Goal: Information Seeking & Learning: Learn about a topic

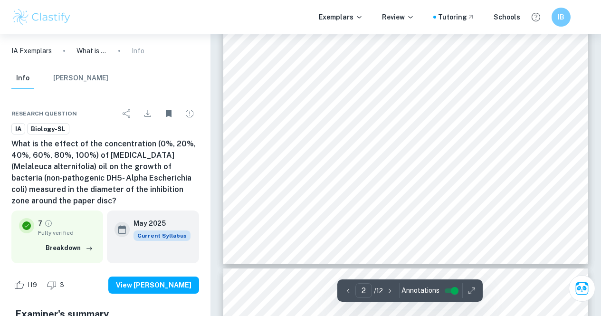
scroll to position [827, 0]
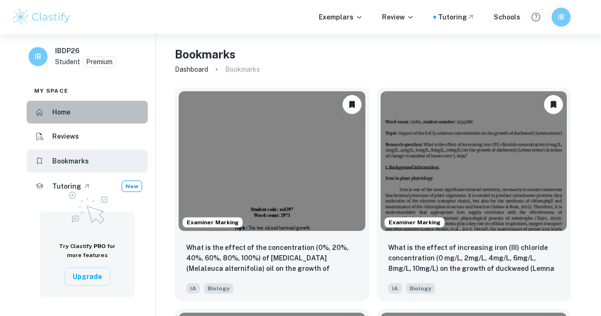
click at [109, 106] on li "Home" at bounding box center [87, 112] width 121 height 23
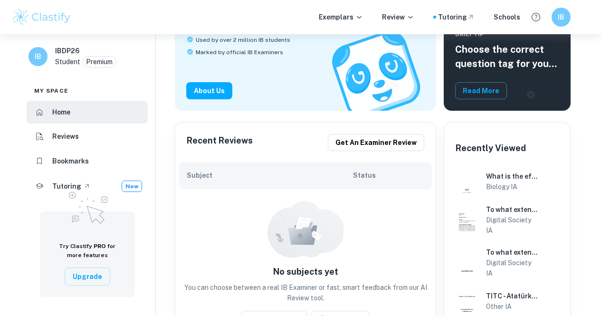
scroll to position [111, 0]
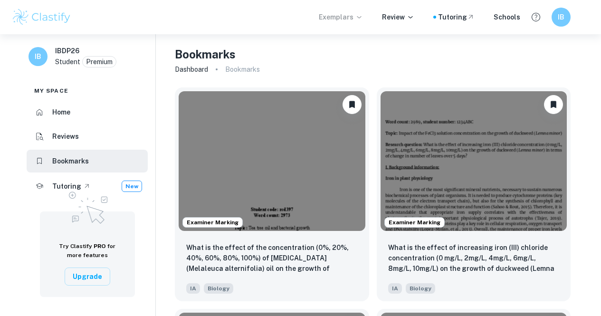
click at [337, 15] on p "Exemplars" at bounding box center [341, 17] width 44 height 10
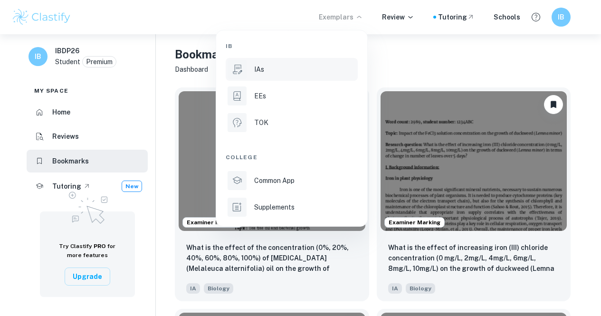
click at [289, 70] on div "IAs" at bounding box center [305, 69] width 102 height 10
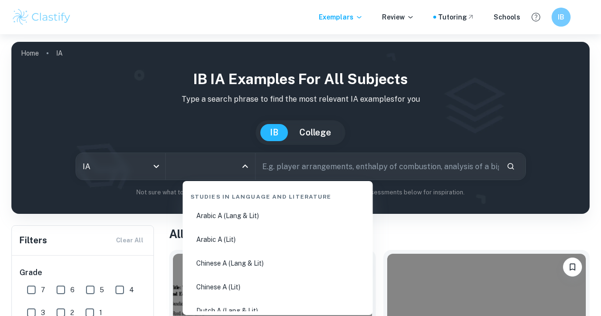
click at [223, 164] on input "All Subjects" at bounding box center [203, 166] width 67 height 18
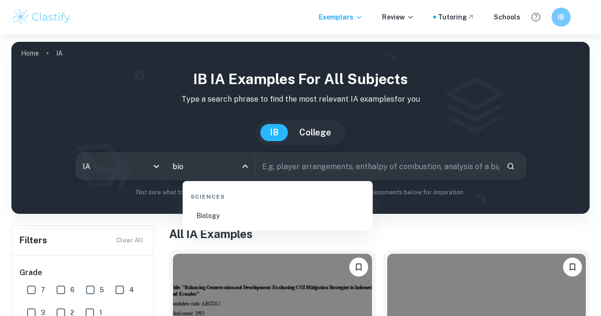
click at [230, 219] on li "Biology" at bounding box center [278, 216] width 182 height 22
type input "Biology"
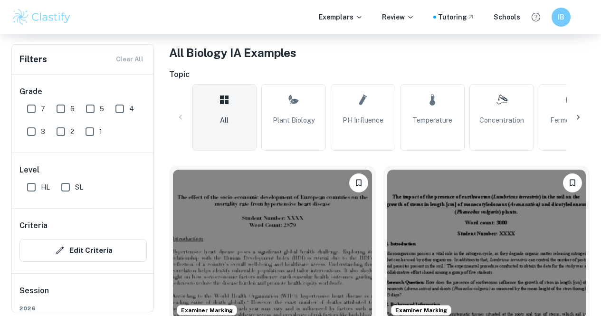
scroll to position [186, 0]
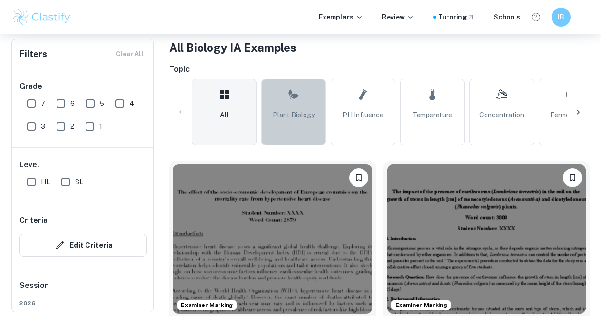
click at [314, 105] on link "Plant Biology" at bounding box center [293, 112] width 65 height 67
type input "Plant Biology"
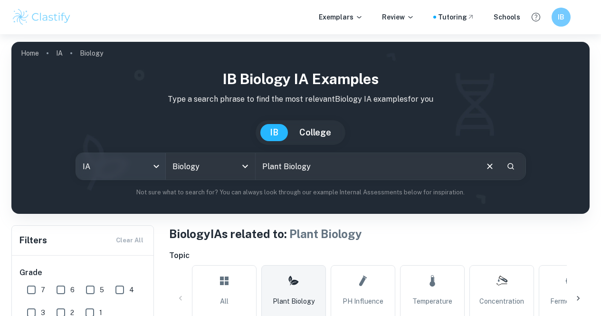
scroll to position [177, 0]
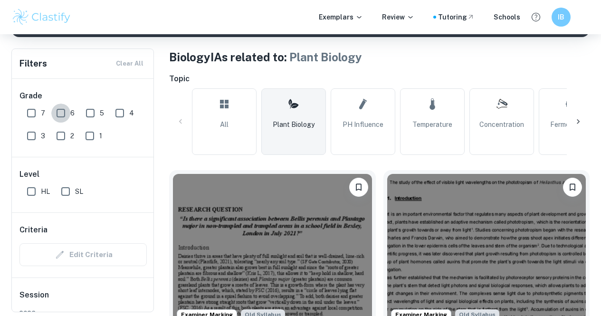
click at [67, 111] on input "6" at bounding box center [60, 113] width 19 height 19
checkbox input "true"
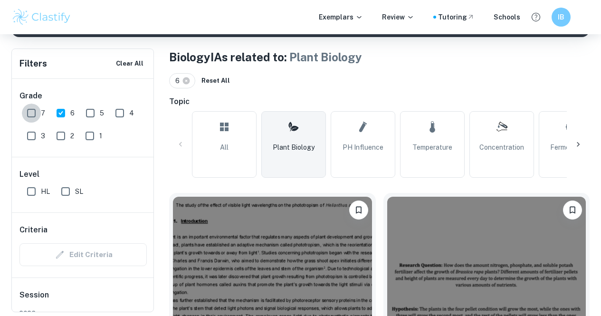
click at [31, 117] on input "7" at bounding box center [31, 113] width 19 height 19
checkbox input "true"
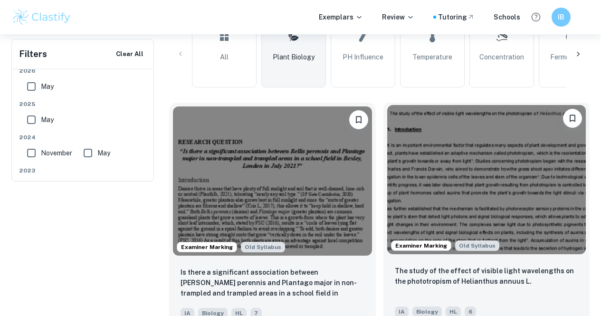
scroll to position [0, 0]
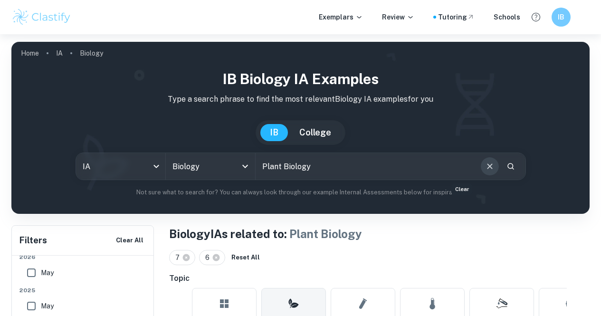
click at [481, 174] on button "Clear" at bounding box center [490, 166] width 18 height 18
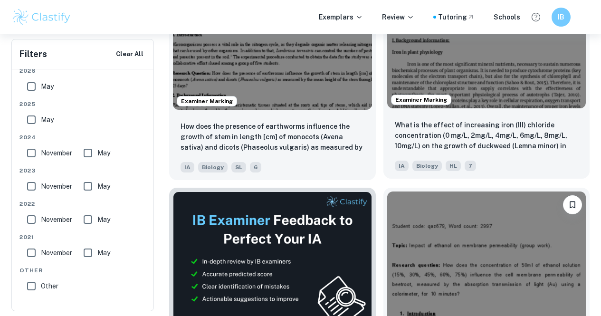
scroll to position [412, 0]
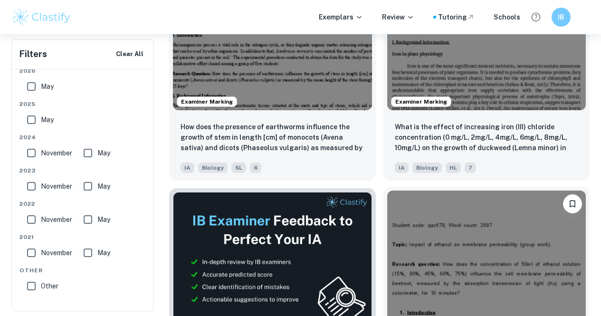
click at [387, 199] on img at bounding box center [486, 264] width 199 height 149
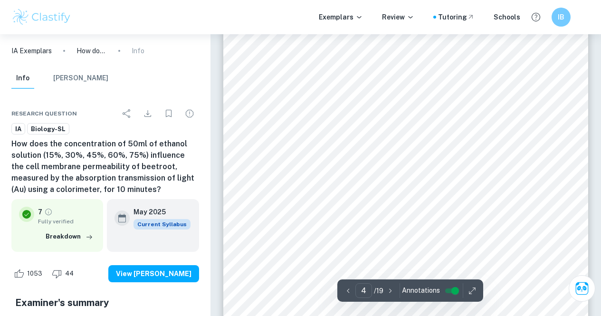
scroll to position [1703, 0]
drag, startPoint x: 556, startPoint y: 205, endPoint x: 555, endPoint y: 238, distance: 32.3
click at [555, 238] on div "4 ï How does the concentration of 50ml of ethanol solution (15%, 30%, 45%, 60%,…" at bounding box center [405, 220] width 365 height 516
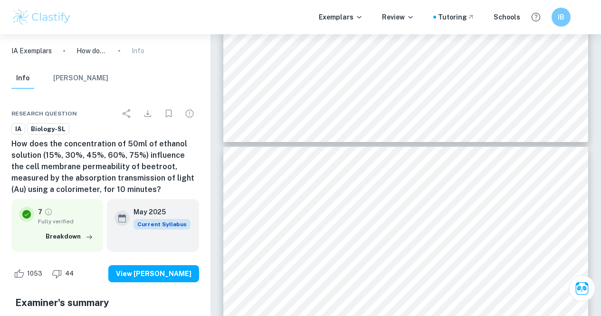
type input "4"
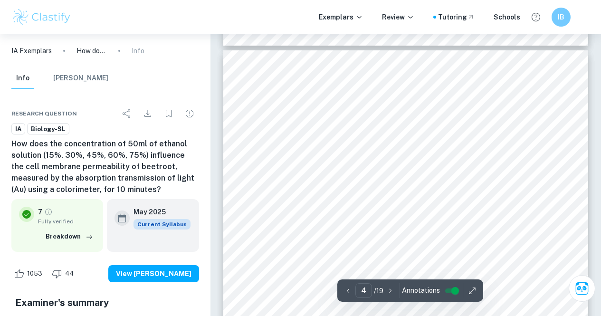
scroll to position [1618, 0]
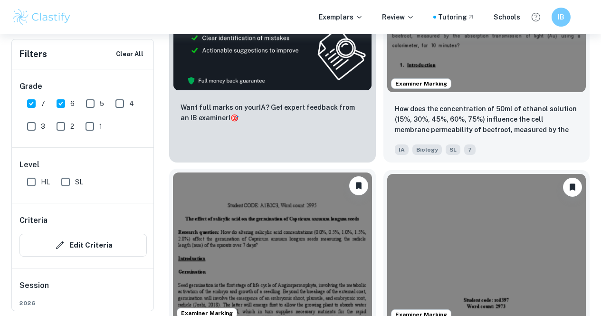
scroll to position [661, 0]
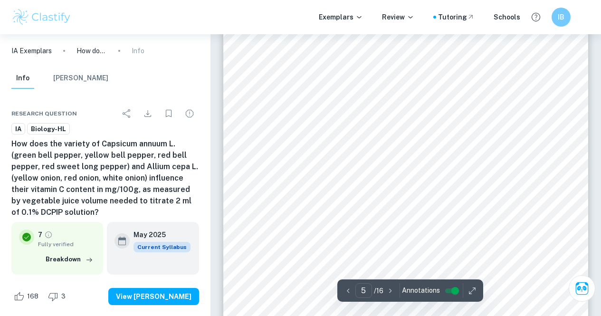
scroll to position [2231, 0]
drag, startPoint x: 266, startPoint y: 39, endPoint x: 273, endPoint y: 84, distance: 45.2
click at [273, 84] on div "5 ï graduated cylinders: large - 1 l (±5 ml), small - 100 ml (± 0.5 ml) ï 50 ml…" at bounding box center [405, 213] width 365 height 516
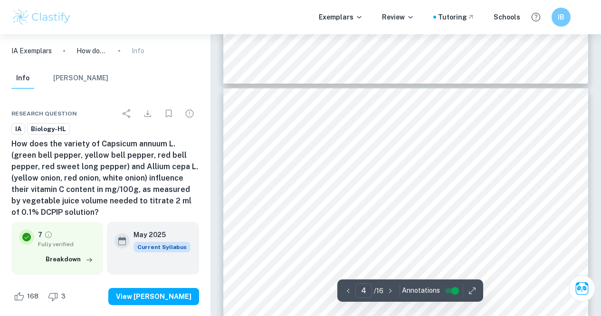
type input "3"
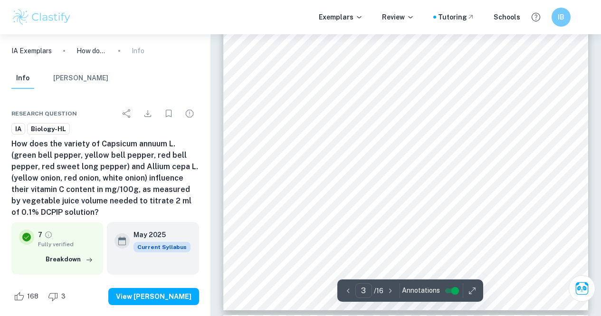
scroll to position [1366, 0]
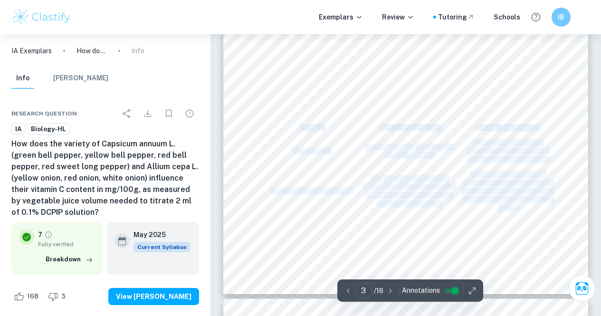
drag, startPoint x: 300, startPoint y: 127, endPoint x: 543, endPoint y: 126, distance: 243.7
click at [543, 126] on div "3 ÿÿýÿý ( ýýÿý ) + ÿ + ÷ ÿÿýÿýÿ ( ýýýý ) ÿÿýÿýÿ ( ýýýý ) + ýÿýýýýýý ýýýý ÷ ÿÿýÿ…" at bounding box center [405, 36] width 365 height 516
copy div "V a r i a b l e M e a n s o f c o n t r o l l i n g R e a s o n f o r c o n t r…"
click at [440, 176] on span "Vegetables were juiced with" at bounding box center [409, 178] width 77 height 6
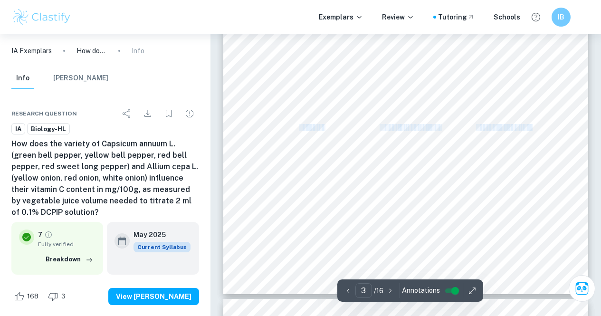
drag, startPoint x: 300, startPoint y: 126, endPoint x: 532, endPoint y: 127, distance: 232.8
click at [532, 127] on div "3 ÿÿýÿý ( ýýÿý ) + ÿ + ÷ ÿÿýÿýÿ ( ýýýý ) ÿÿýÿýÿ ( ýýýý ) + ýÿýýýýýý ýýýý ÷ ÿÿýÿ…" at bounding box center [405, 36] width 365 height 516
copy div "V a r i a b l e M e a n s o f c o n t r o l l i n g R e a s o n f o r c o n t r…"
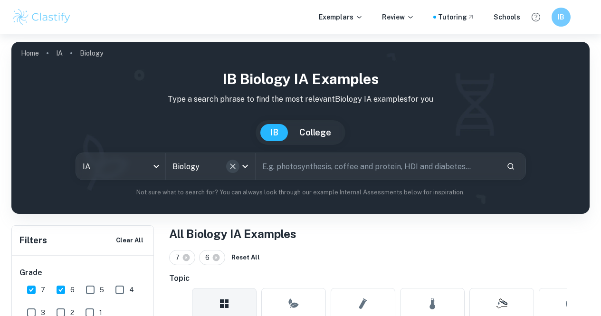
click at [239, 162] on button "Clear" at bounding box center [232, 166] width 13 height 13
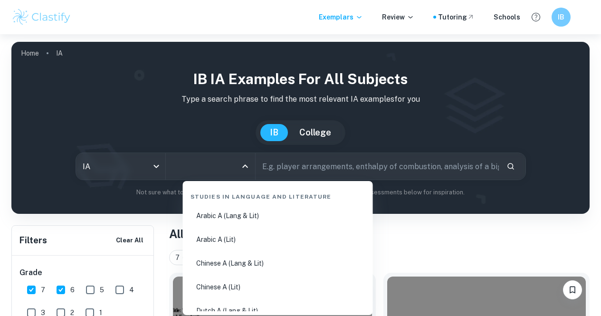
click at [228, 171] on input "All Subjects" at bounding box center [203, 166] width 67 height 18
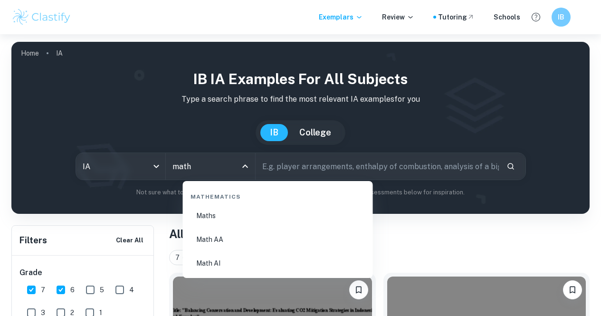
click at [243, 241] on li "Math AA" at bounding box center [278, 239] width 182 height 22
type input "Math AA"
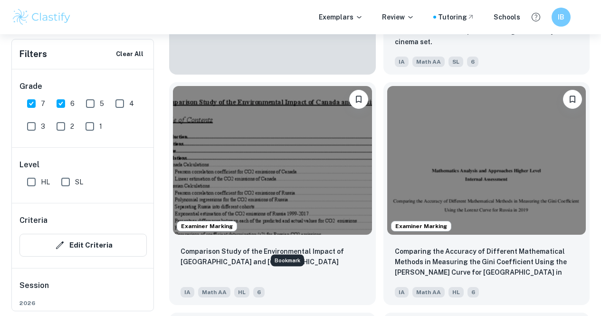
scroll to position [1200, 0]
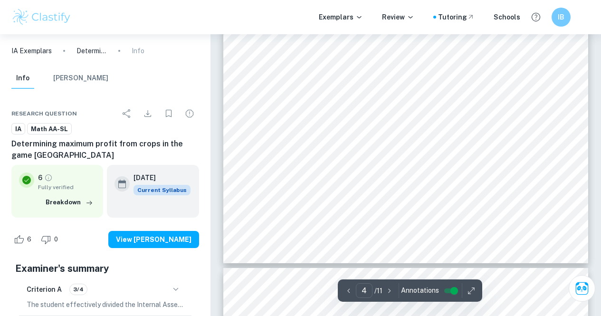
scroll to position [1741, 0]
type input "5"
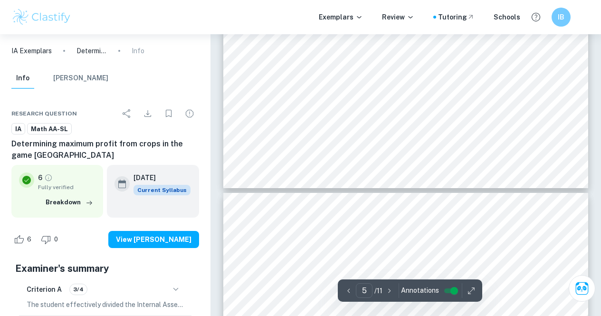
scroll to position [2293, 0]
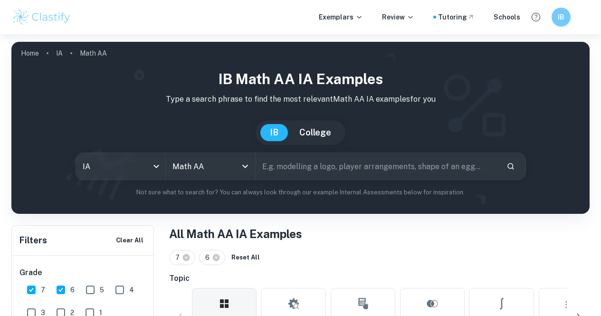
click at [344, 169] on input "text" at bounding box center [377, 166] width 243 height 27
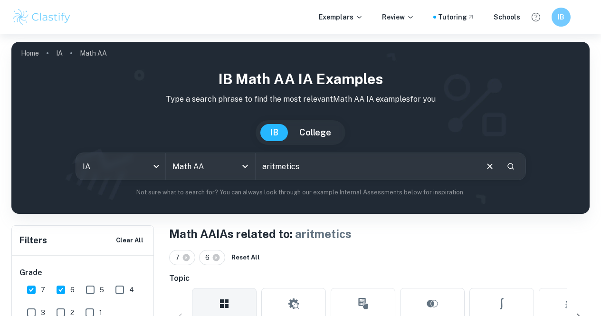
click at [315, 171] on input "aritmetics" at bounding box center [366, 166] width 221 height 27
click at [296, 170] on input "lohortihms" at bounding box center [366, 166] width 221 height 27
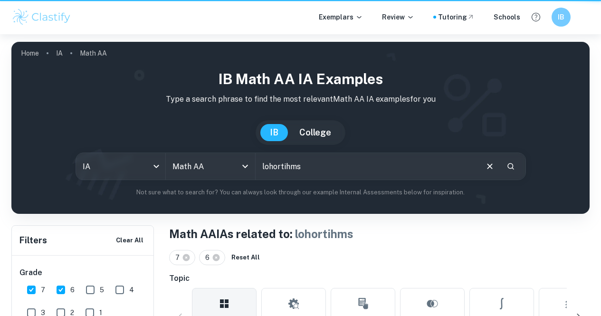
click at [296, 170] on input "lohortihms" at bounding box center [366, 166] width 221 height 27
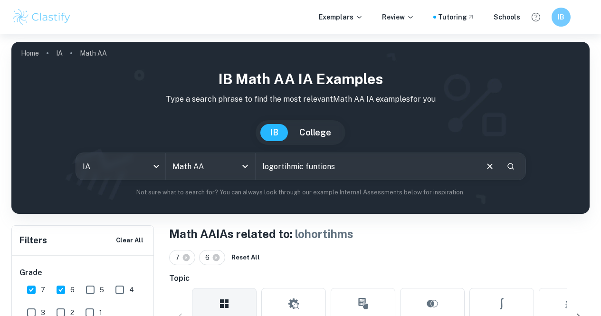
click at [298, 165] on input "logortihmic funtions" at bounding box center [366, 166] width 221 height 27
type input "logortihmic funtions"
click at [506, 169] on icon "Search" at bounding box center [510, 166] width 9 height 9
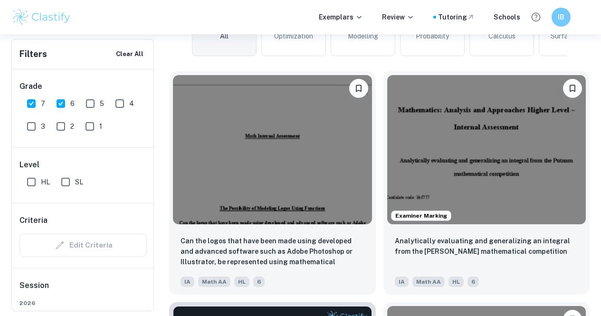
scroll to position [289, 0]
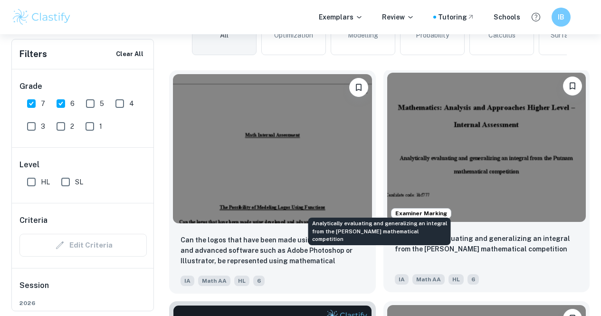
click at [395, 233] on p "Analytically evaluating and generalizing an integral from the Putnam mathematic…" at bounding box center [487, 243] width 184 height 21
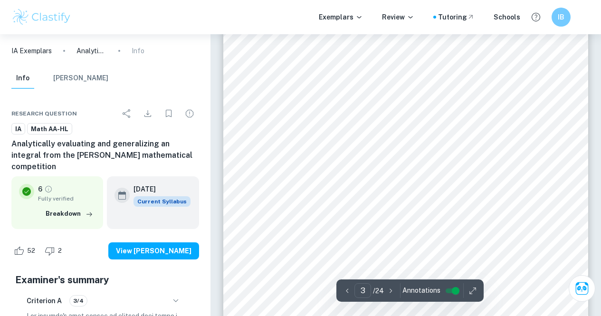
scroll to position [1202, 0]
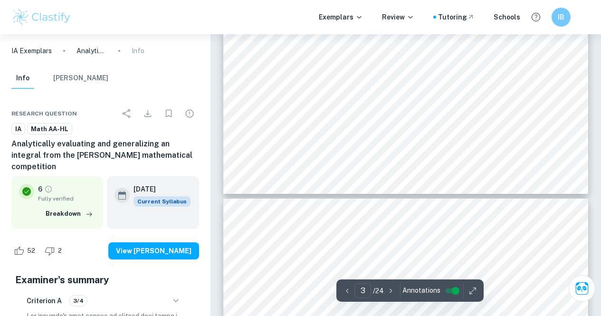
type input "4"
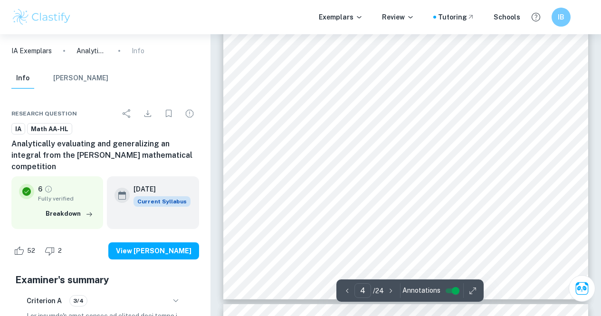
scroll to position [1897, 0]
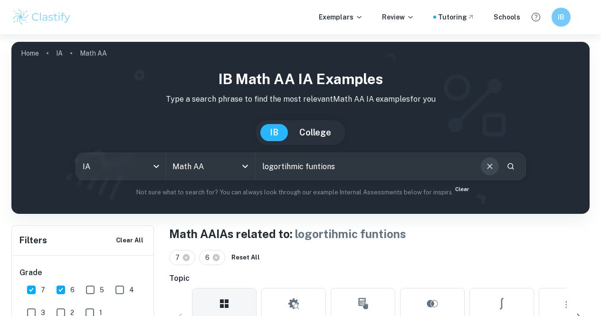
click at [485, 168] on icon "Clear" at bounding box center [490, 166] width 10 height 10
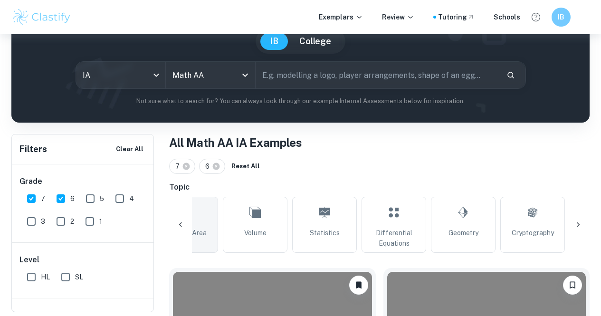
scroll to position [0, 386]
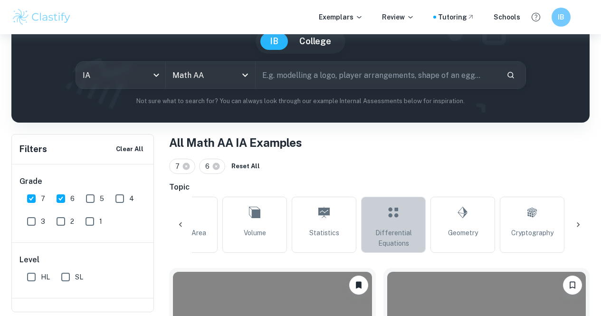
click at [396, 222] on icon at bounding box center [393, 212] width 11 height 23
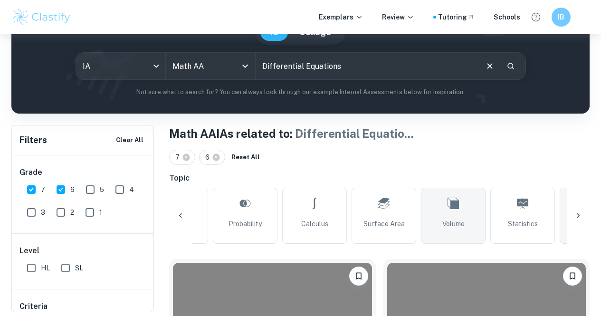
scroll to position [0, 187]
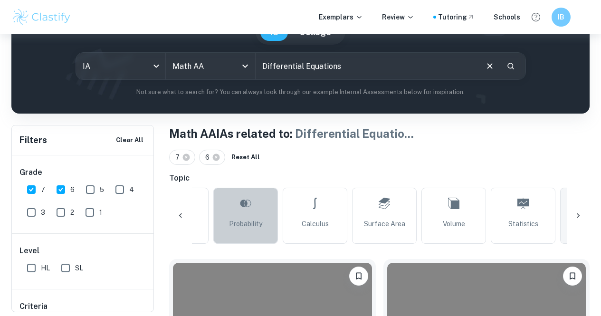
click at [233, 209] on link "Probability" at bounding box center [245, 216] width 65 height 56
type input "Probability"
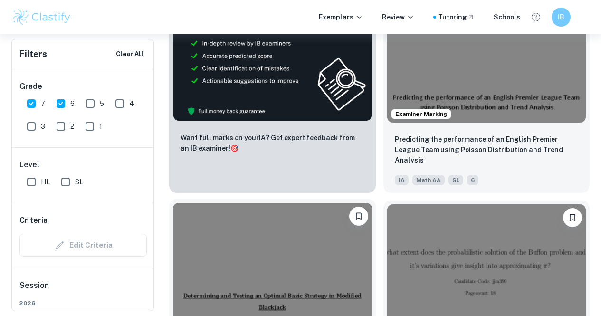
scroll to position [643, 0]
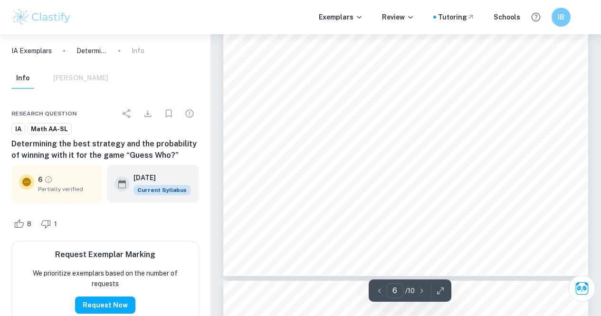
scroll to position [2947, 0]
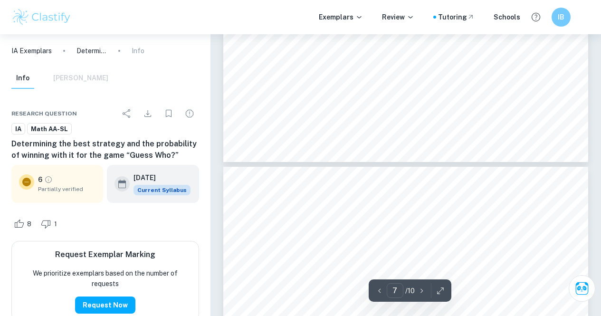
type input "8"
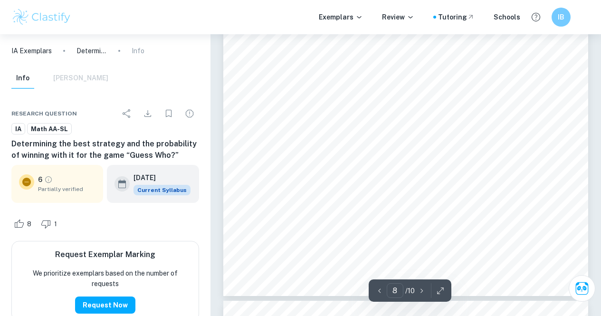
scroll to position [3969, 0]
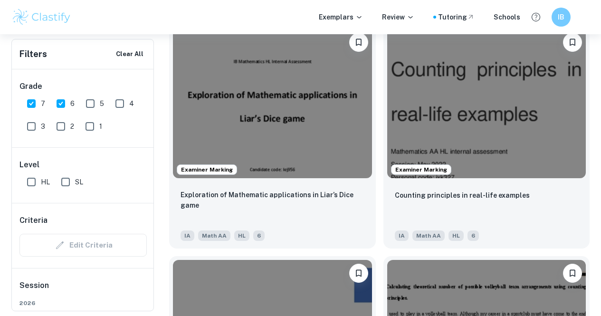
scroll to position [1492, 0]
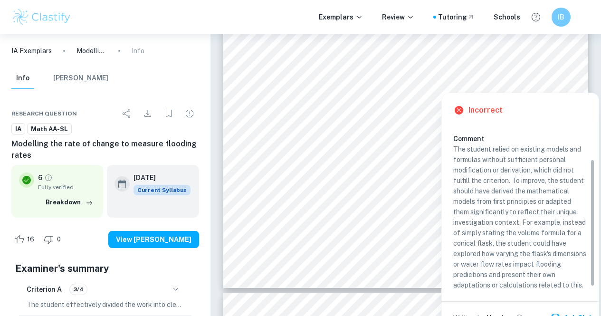
scroll to position [47, 0]
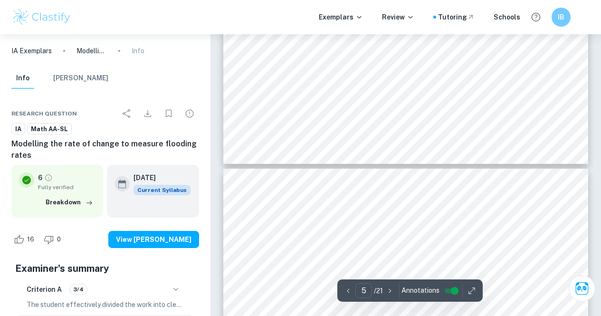
type input "6"
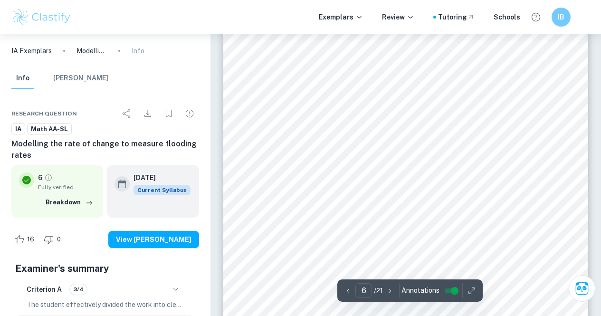
scroll to position [2500, 0]
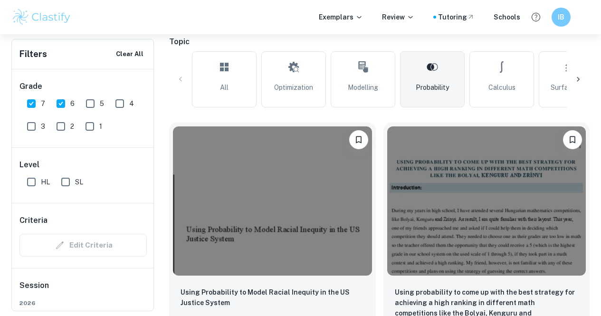
scroll to position [236, 0]
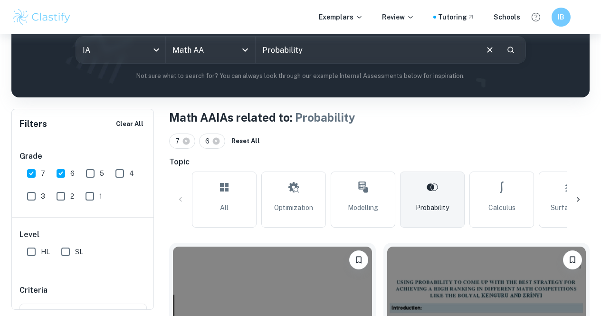
scroll to position [114, 0]
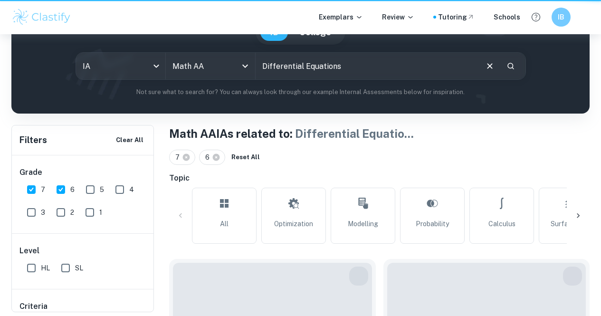
scroll to position [0, 245]
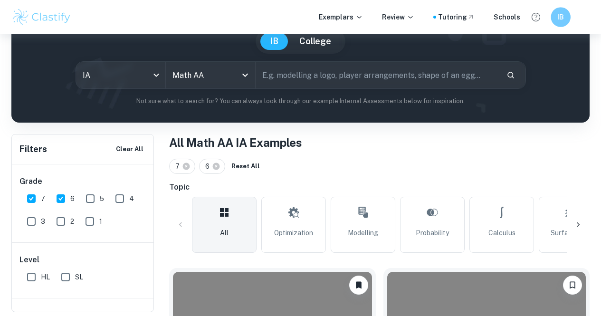
click at [566, 19] on h6 "IB" at bounding box center [560, 17] width 11 height 11
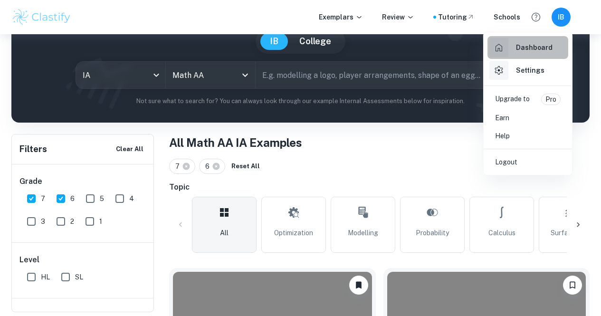
click at [531, 48] on h6 "Dashboard" at bounding box center [534, 47] width 37 height 10
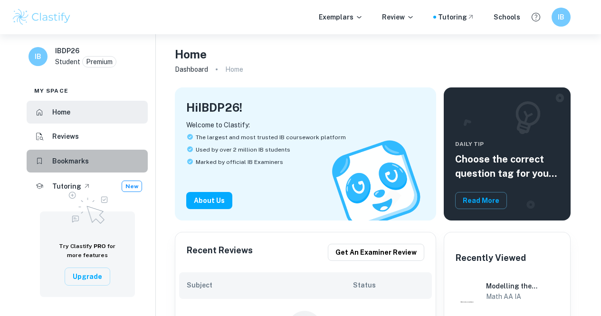
click at [70, 169] on li "Bookmarks" at bounding box center [87, 161] width 121 height 23
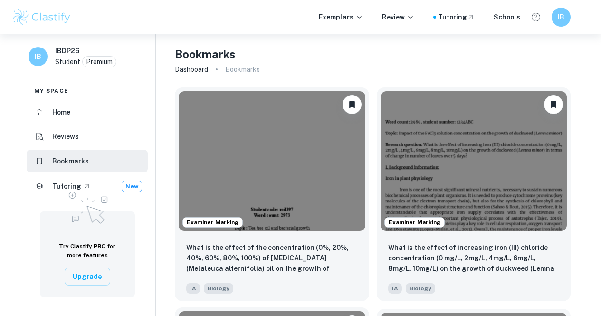
scroll to position [117, 0]
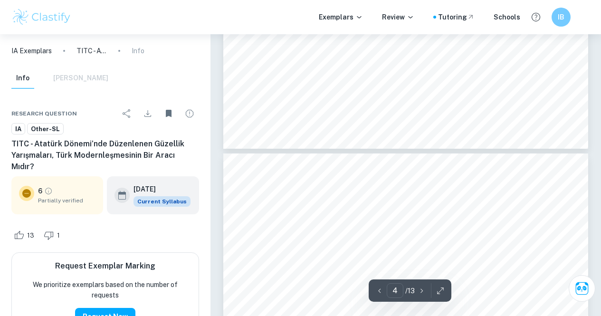
scroll to position [1530, 0]
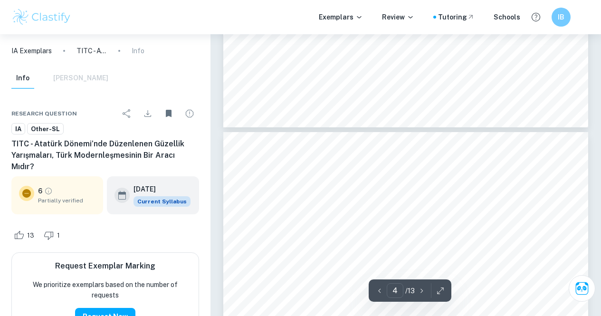
type input "3"
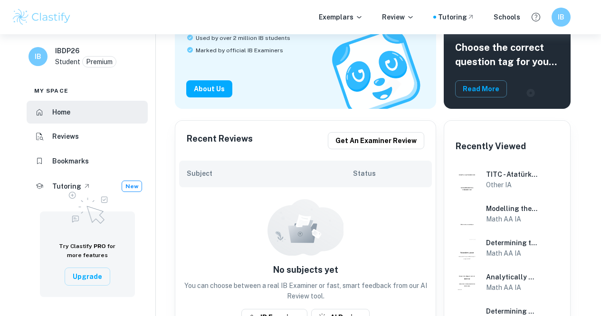
scroll to position [115, 0]
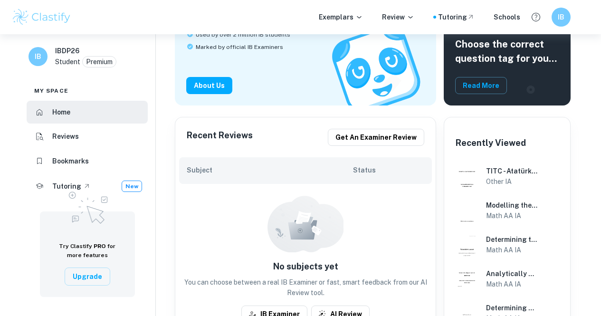
click at [278, 164] on div "Subject Status" at bounding box center [305, 170] width 253 height 27
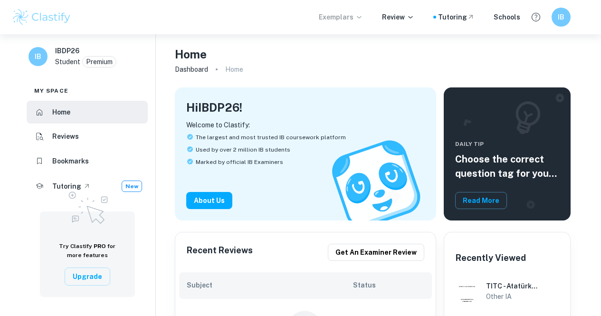
click at [342, 15] on p "Exemplars" at bounding box center [341, 17] width 44 height 10
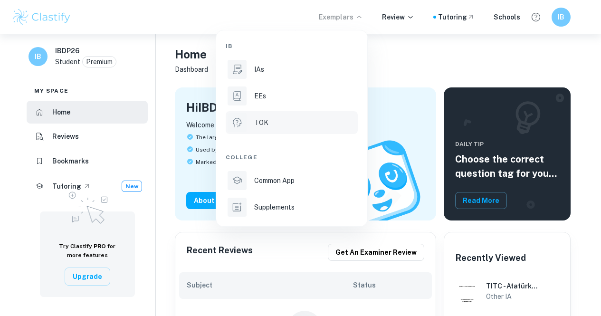
click at [260, 124] on p "TOK" at bounding box center [261, 122] width 14 height 10
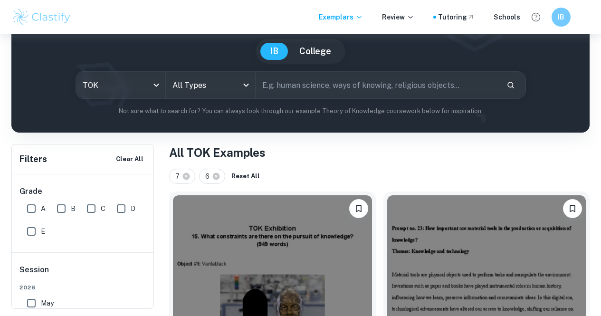
scroll to position [76, 0]
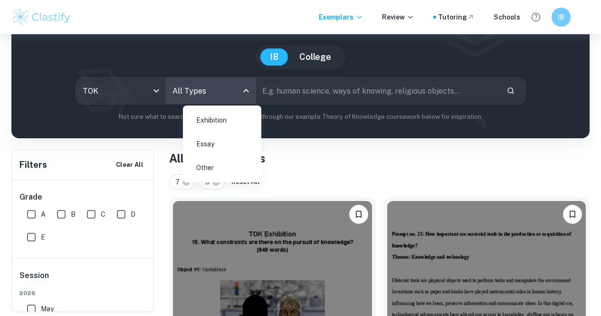
click at [206, 89] on body "We value your privacy We use cookies to enhance your browsing experience, serve…" at bounding box center [300, 117] width 601 height 316
click at [209, 139] on li "Essay" at bounding box center [222, 144] width 71 height 22
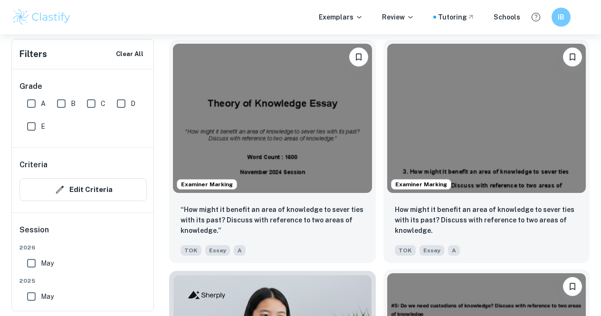
scroll to position [802, 0]
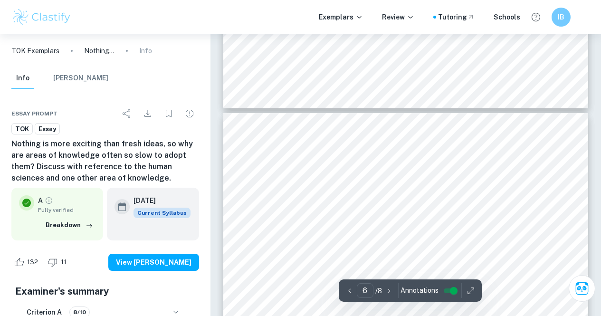
scroll to position [2373, 0]
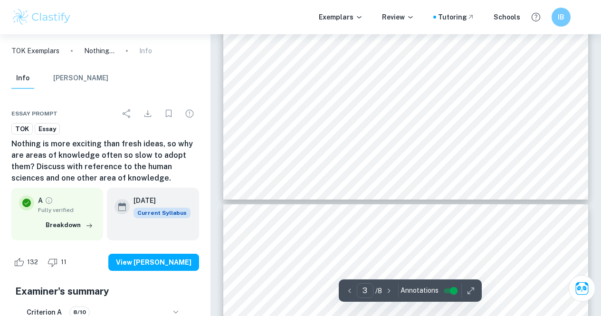
type input "2"
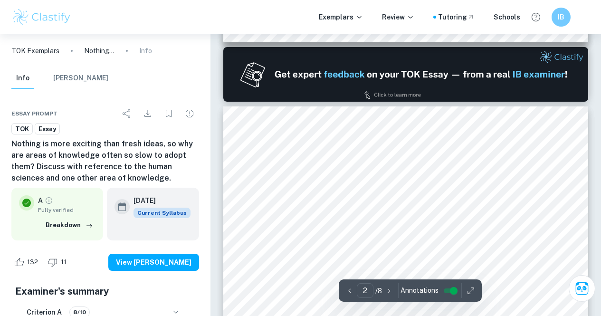
scroll to position [473, 0]
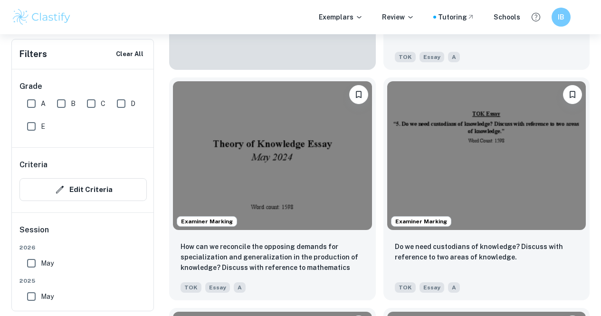
scroll to position [1216, 0]
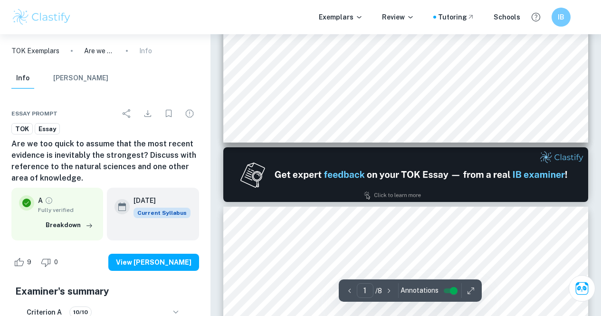
type input "2"
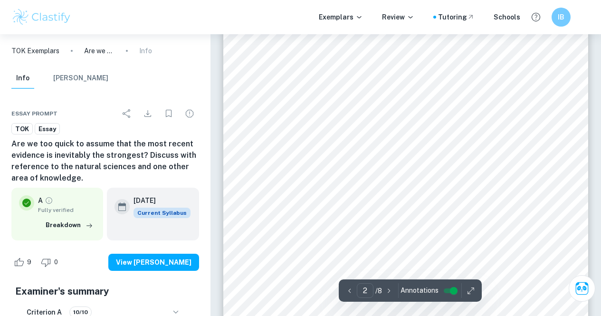
scroll to position [664, 0]
drag, startPoint x: 378, startPoint y: 158, endPoint x: 389, endPoint y: 157, distance: 11.4
click at [389, 157] on span "in the human sciences. Please note the limitations of my restricted personal kn…" at bounding box center [422, 158] width 227 height 7
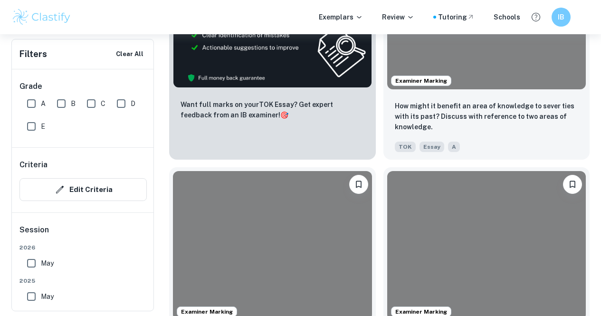
scroll to position [1216, 0]
